Goal: Navigation & Orientation: Find specific page/section

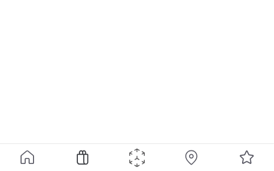
click at [96, 42] on div at bounding box center [137, 72] width 274 height 144
click at [141, 154] on icon "animation" at bounding box center [137, 157] width 19 height 19
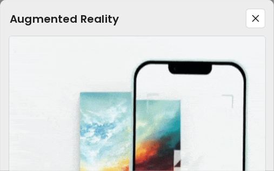
click at [143, 12] on div "Augmented Reality" at bounding box center [137, 13] width 274 height 27
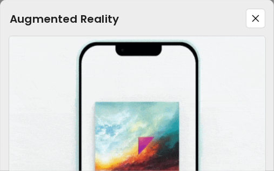
click at [251, 22] on img at bounding box center [255, 18] width 19 height 19
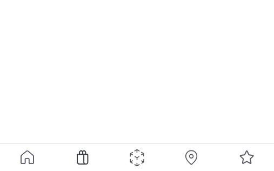
click at [25, 160] on img at bounding box center [27, 157] width 18 height 17
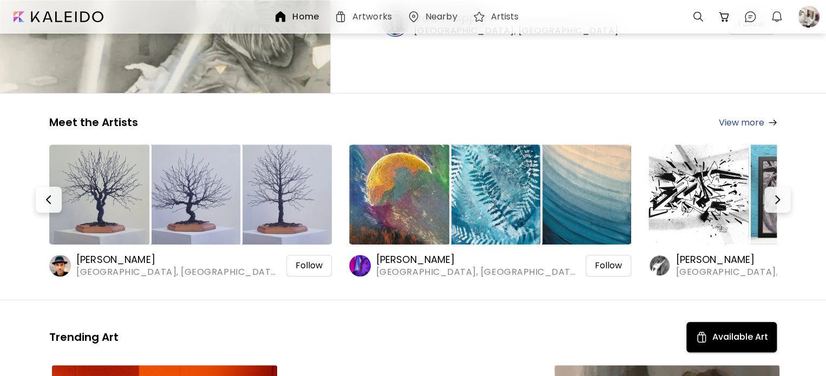
scroll to position [141, 0]
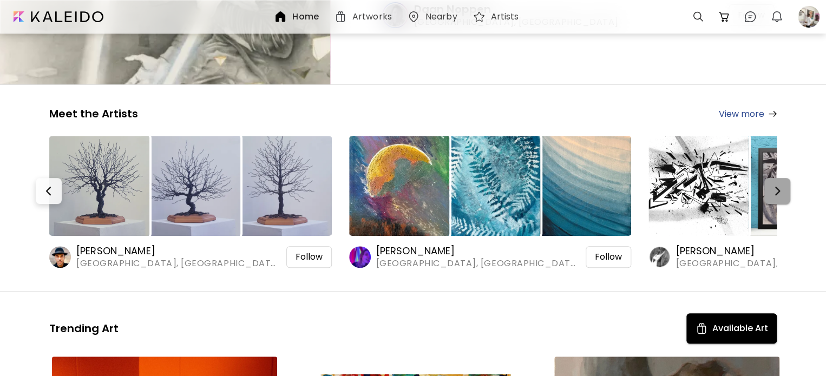
click at [274, 170] on button "button" at bounding box center [777, 191] width 26 height 26
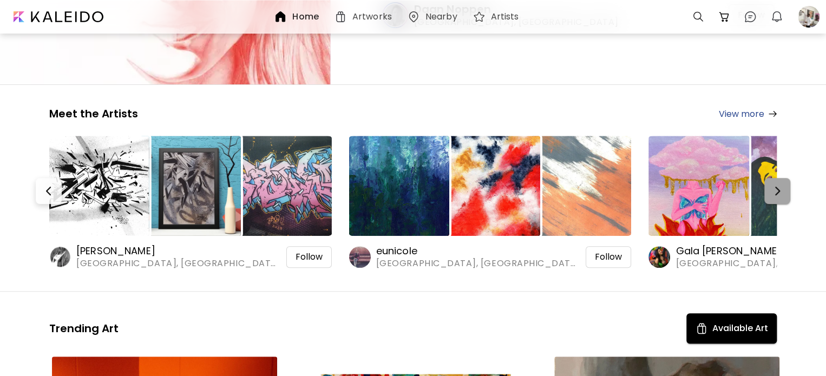
click at [274, 170] on button "button" at bounding box center [777, 191] width 26 height 26
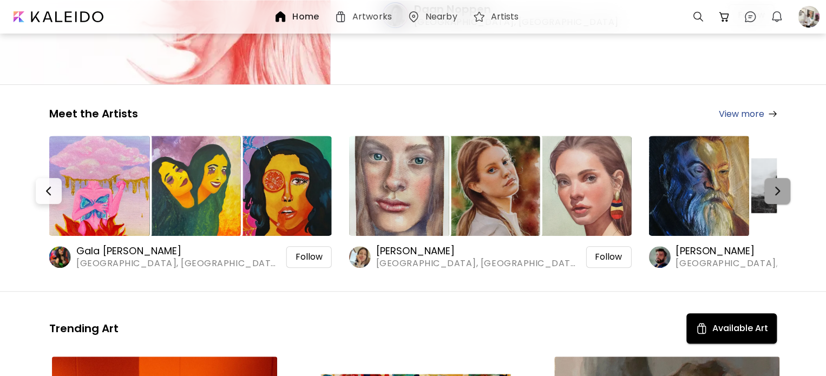
click at [274, 170] on button "button" at bounding box center [777, 191] width 26 height 26
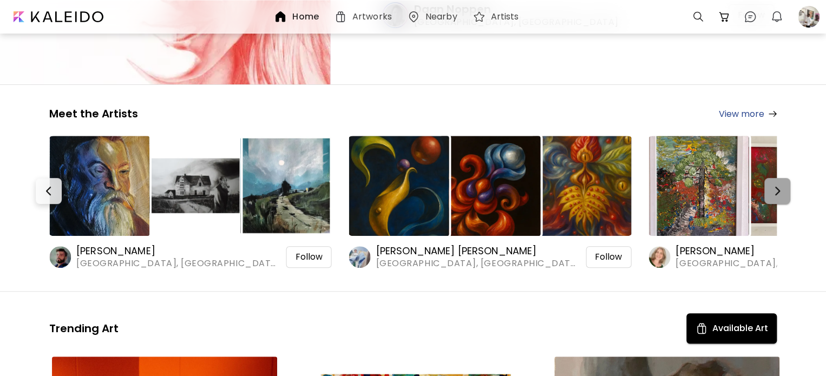
click at [274, 170] on button "button" at bounding box center [777, 191] width 26 height 26
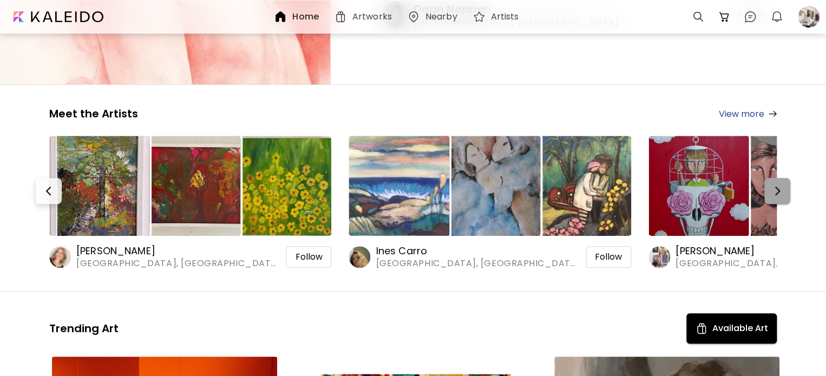
click at [274, 170] on button "button" at bounding box center [777, 191] width 26 height 26
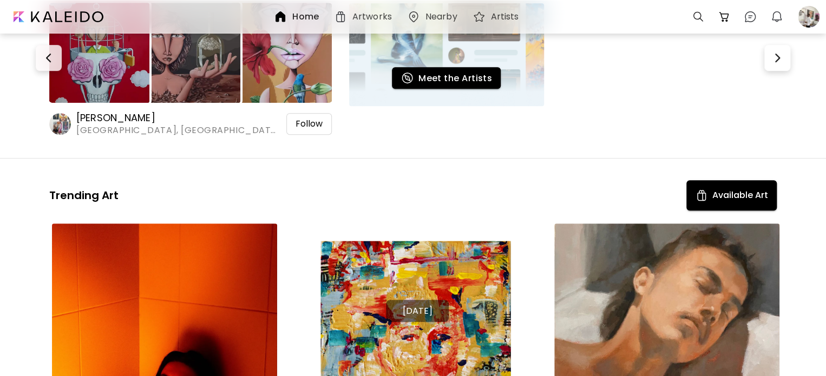
scroll to position [0, 0]
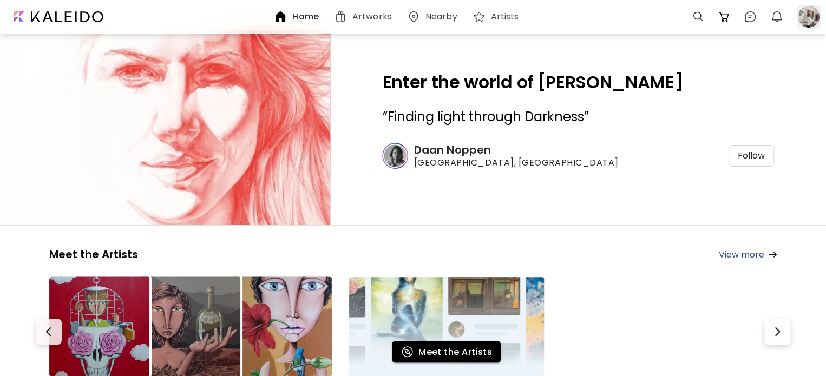
click at [274, 11] on div at bounding box center [809, 17] width 24 height 24
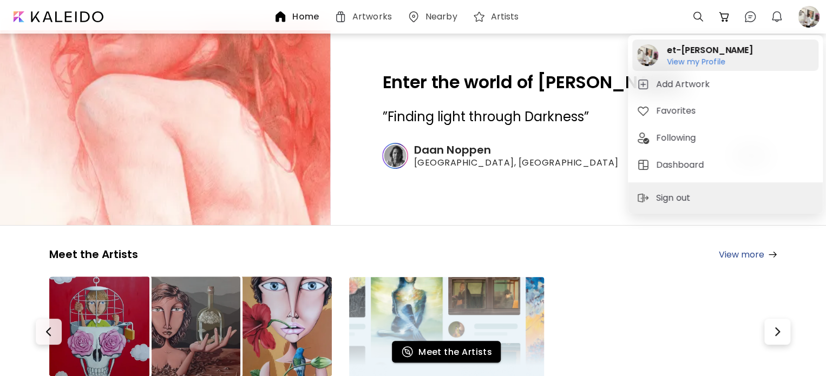
click at [274, 61] on h6 "View my Profile" at bounding box center [710, 62] width 86 height 10
